Goal: Transaction & Acquisition: Purchase product/service

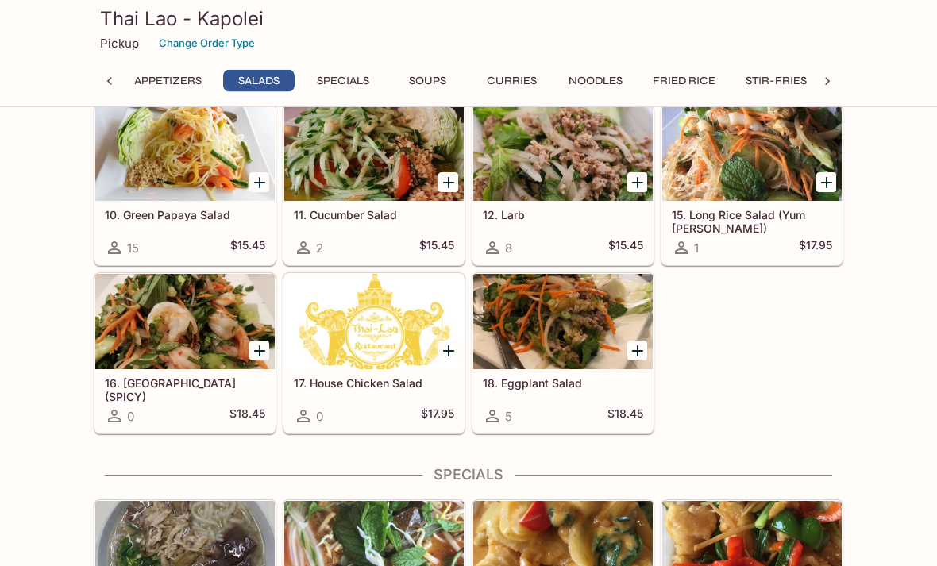
scroll to position [537, 0]
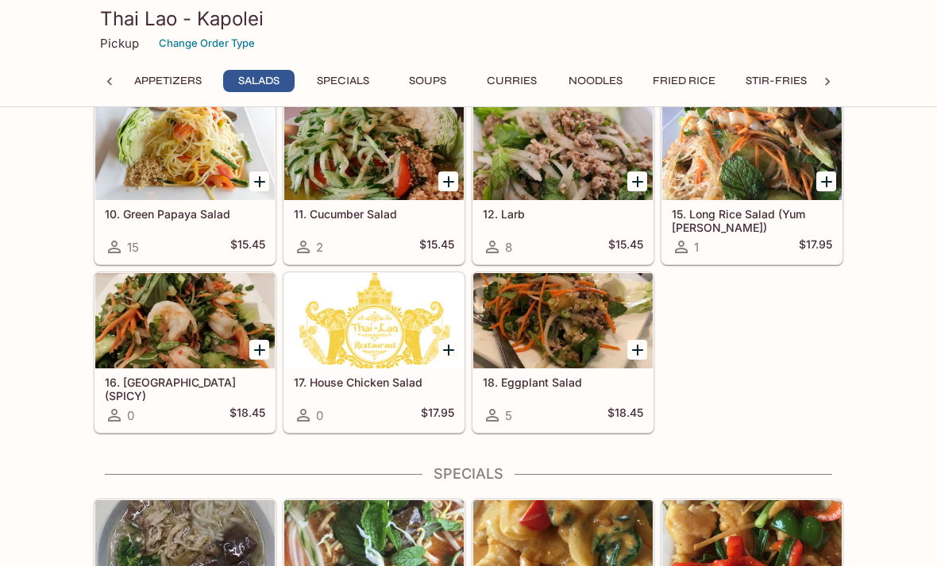
click at [135, 174] on div at bounding box center [185, 152] width 180 height 95
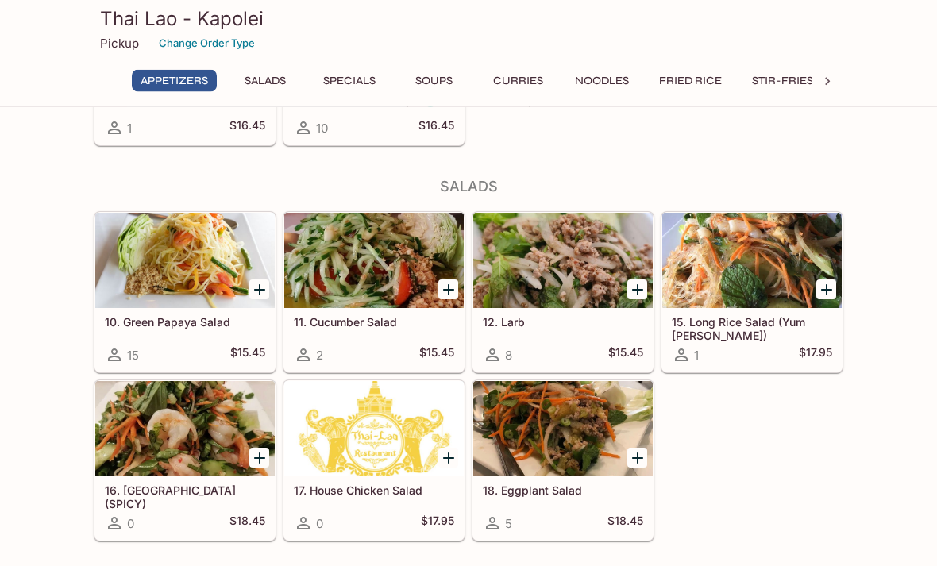
scroll to position [429, 0]
click at [232, 249] on div at bounding box center [185, 260] width 180 height 95
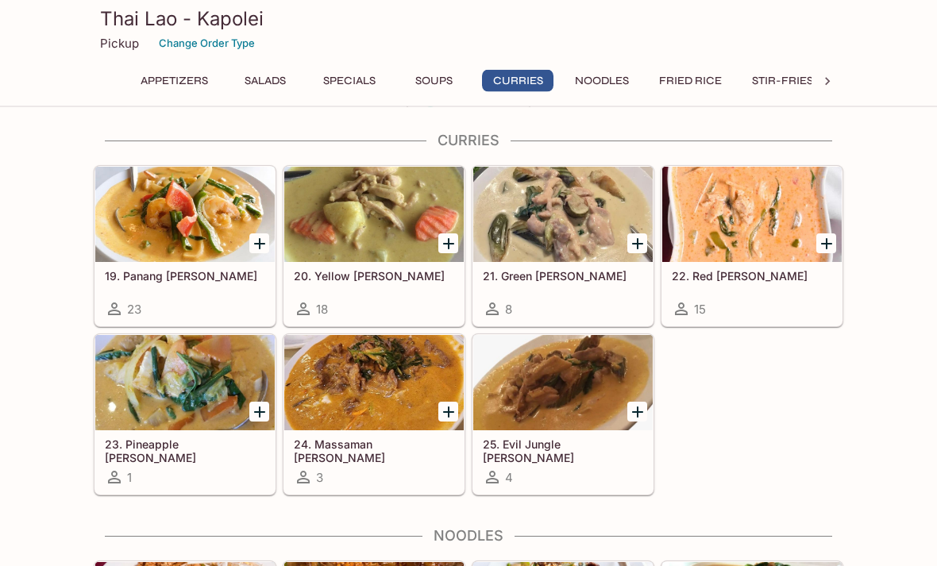
scroll to position [1830, 0]
click at [388, 386] on div at bounding box center [374, 382] width 180 height 95
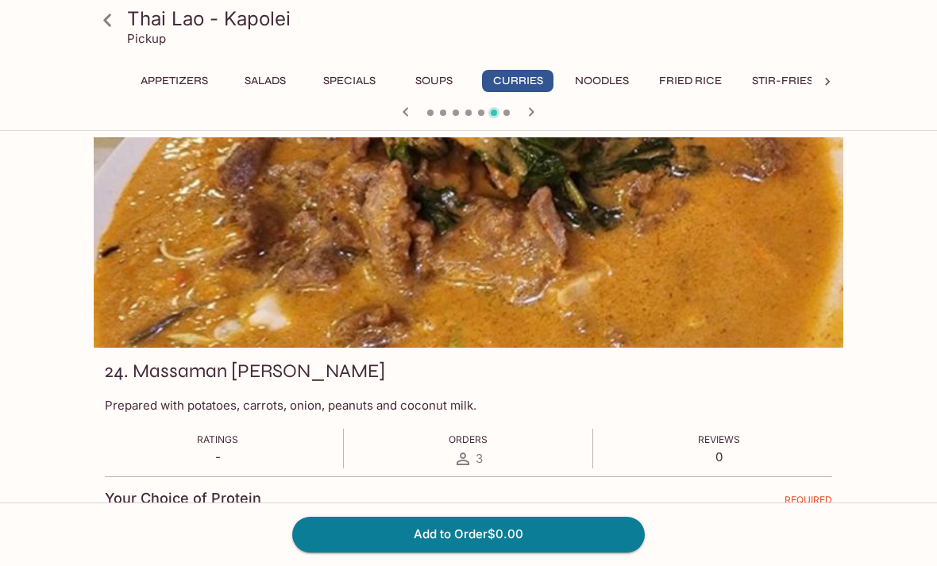
click at [361, 78] on button "Specials" at bounding box center [350, 81] width 72 height 22
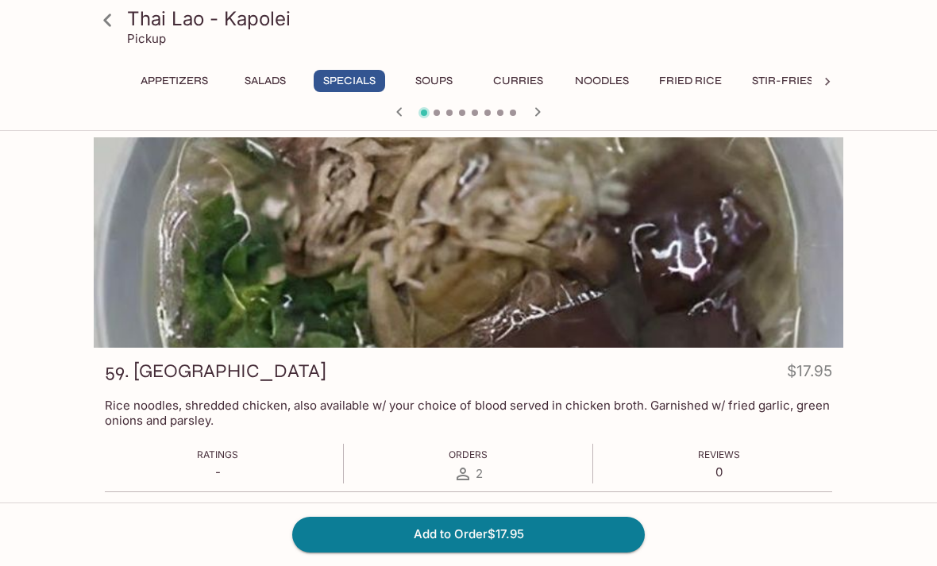
click at [106, 26] on icon at bounding box center [108, 20] width 28 height 28
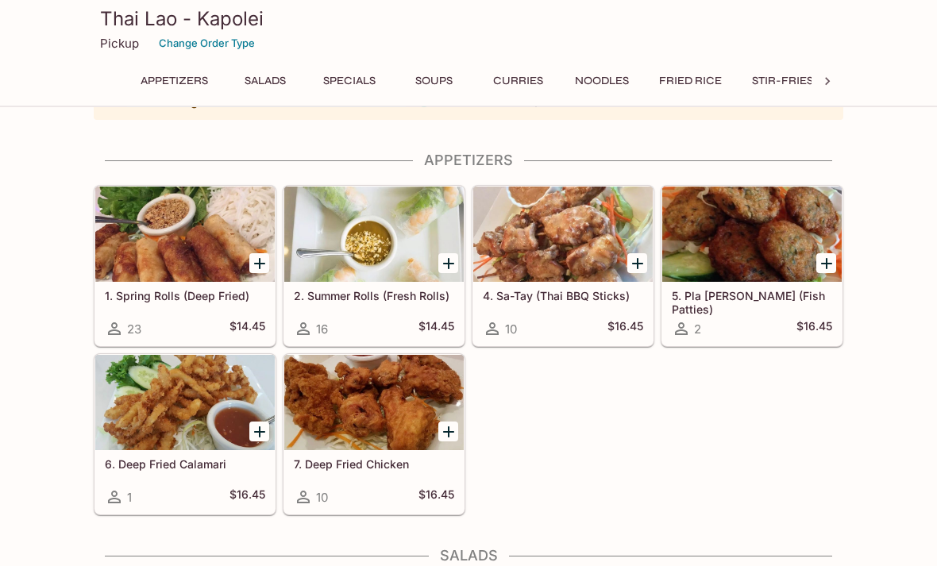
scroll to position [60, 0]
click at [156, 233] on div at bounding box center [185, 234] width 180 height 95
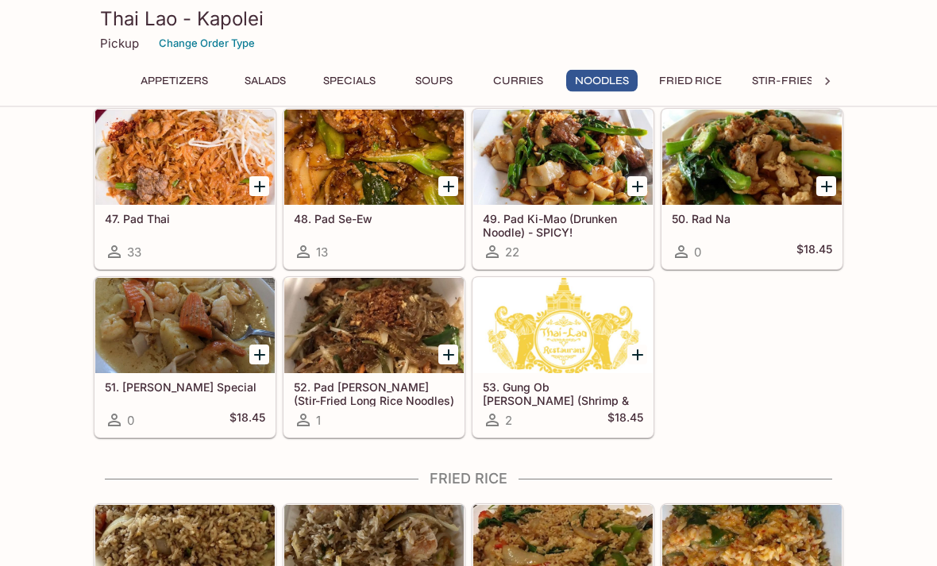
scroll to position [2283, 0]
click at [425, 311] on div at bounding box center [374, 325] width 180 height 95
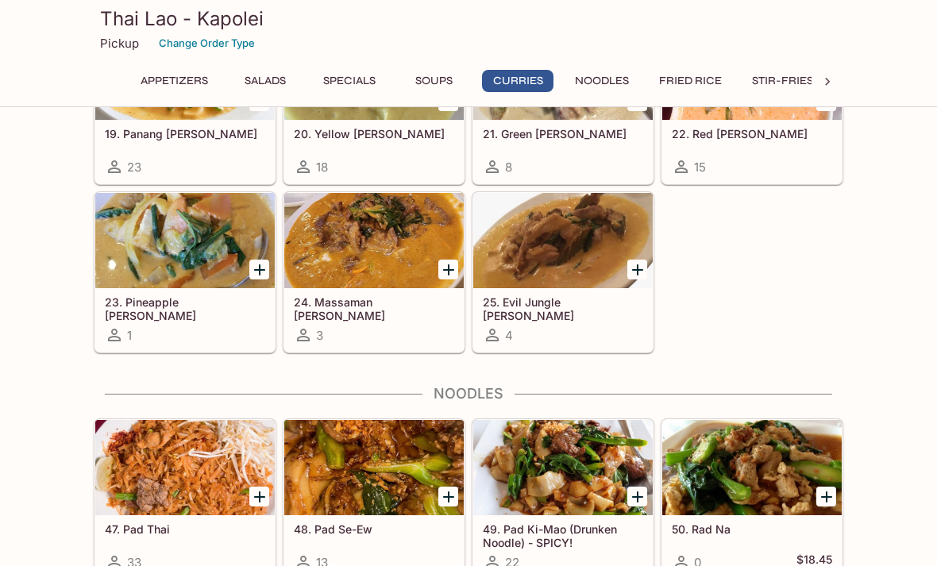
scroll to position [1973, 0]
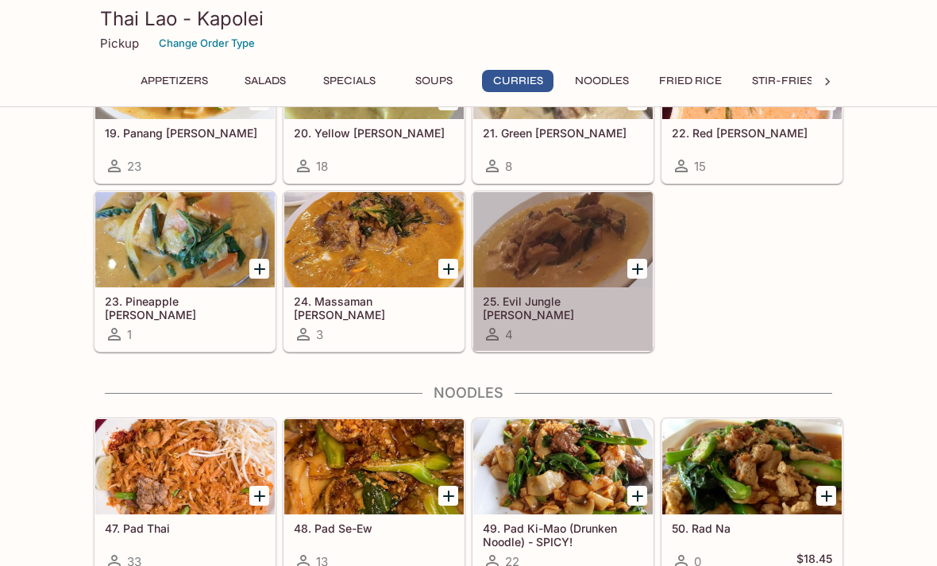
click at [600, 234] on div at bounding box center [563, 239] width 180 height 95
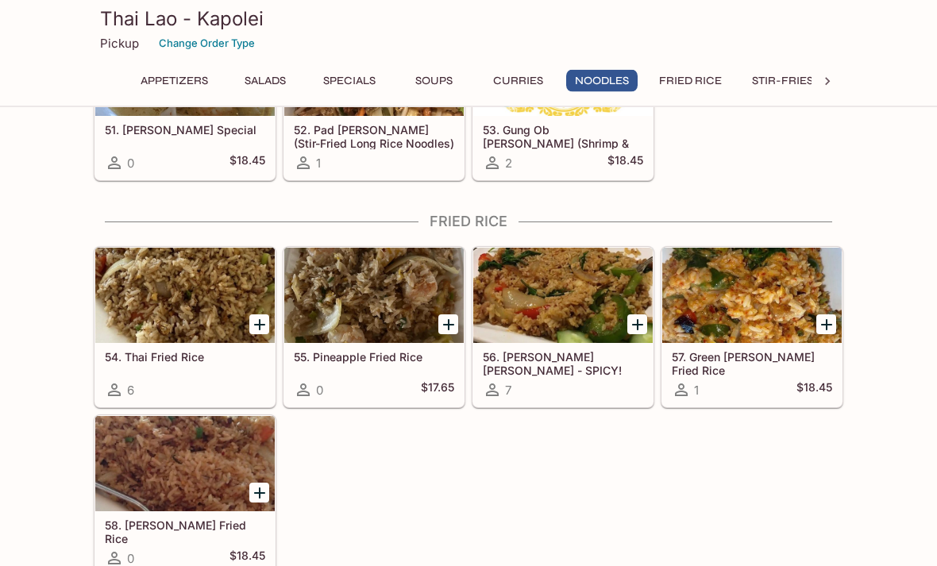
scroll to position [2451, 0]
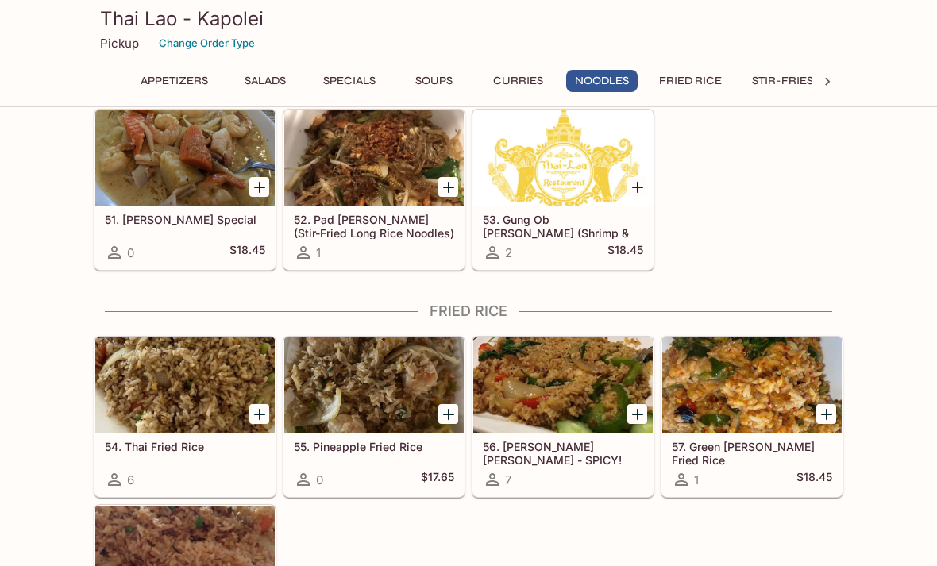
click at [141, 151] on div at bounding box center [185, 157] width 180 height 95
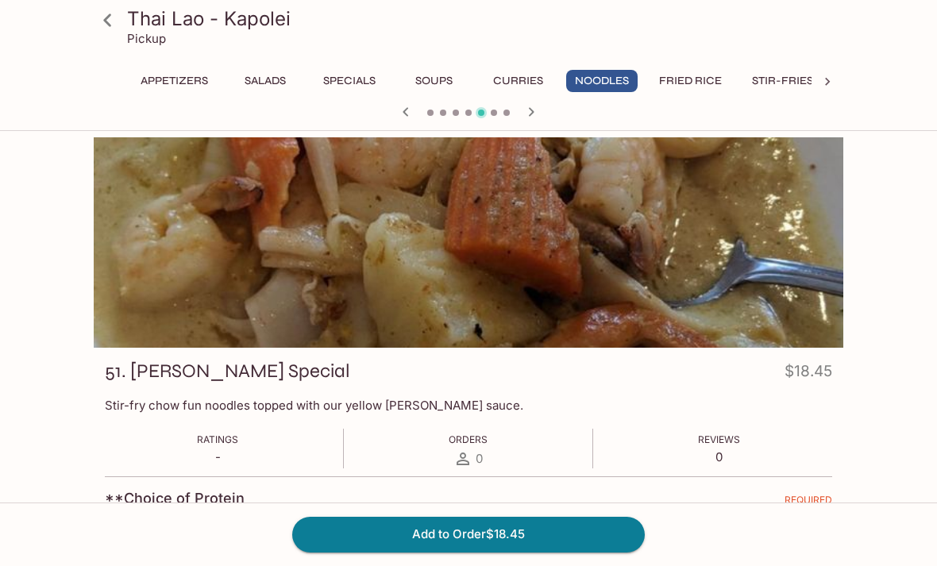
click at [96, 24] on icon at bounding box center [108, 20] width 28 height 28
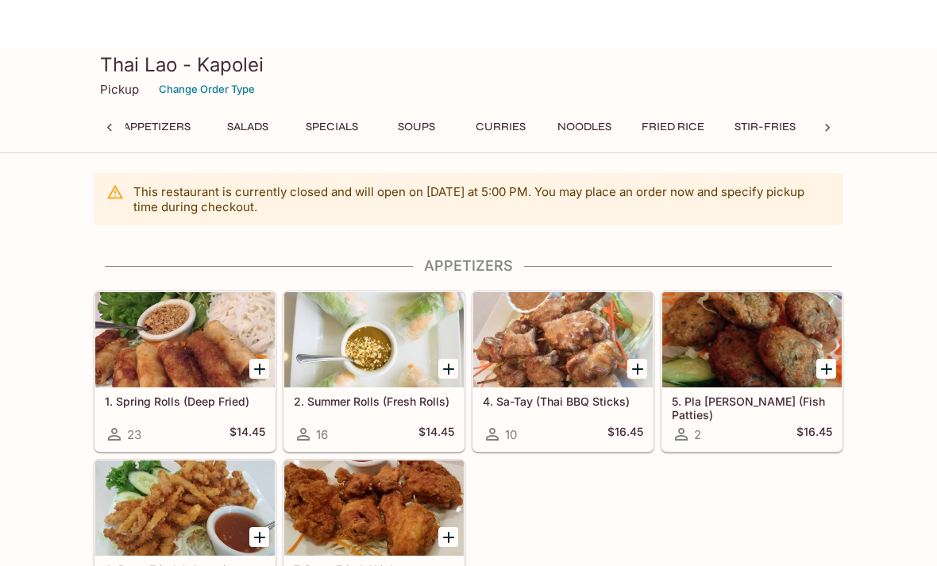
scroll to position [0, 6]
